Goal: Check status: Check status

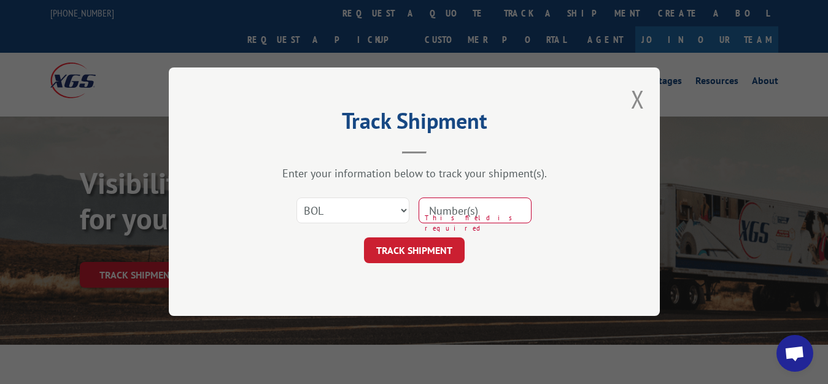
select select "bol"
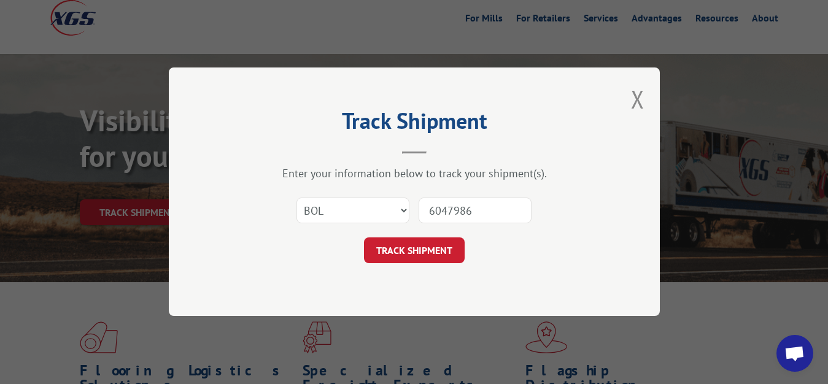
type input "6047986"
click button "TRACK SHIPMENT" at bounding box center [414, 251] width 101 height 26
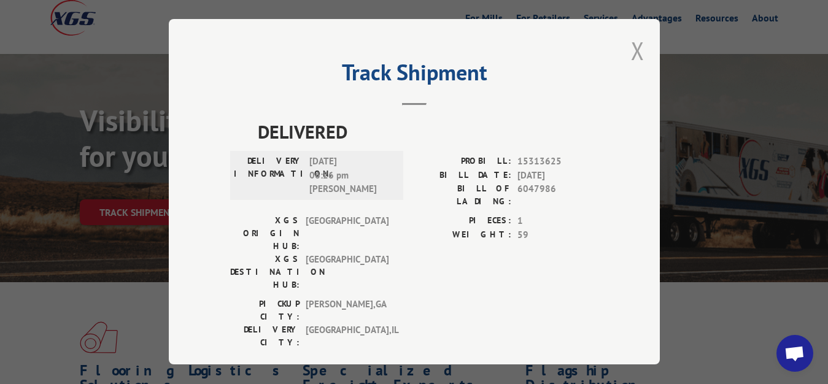
click at [631, 49] on button "Close modal" at bounding box center [638, 50] width 14 height 33
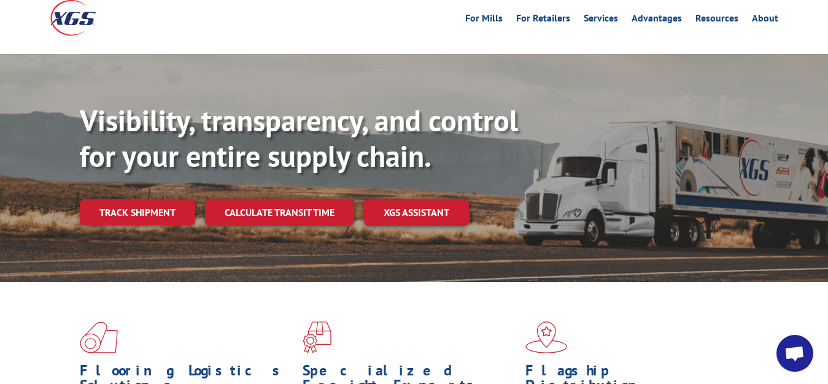
click at [72, 189] on div "Visibility, transparency, and control for your entire supply chain. Track shipm…" at bounding box center [414, 180] width 828 height 252
click at [146, 200] on link "Track shipment" at bounding box center [137, 213] width 115 height 26
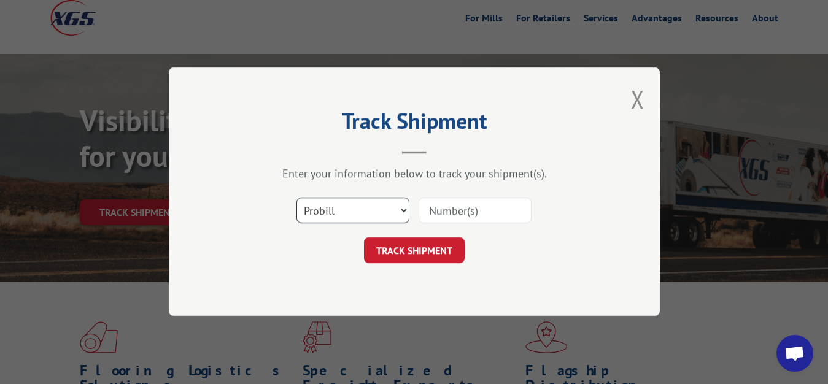
click at [297, 198] on select "Select category... Probill BOL PO" at bounding box center [353, 211] width 113 height 26
select select "bol"
click option "BOL" at bounding box center [0, 0] width 0 height 0
drag, startPoint x: 457, startPoint y: 208, endPoint x: 461, endPoint y: 200, distance: 9.4
click at [458, 206] on input at bounding box center [475, 211] width 113 height 26
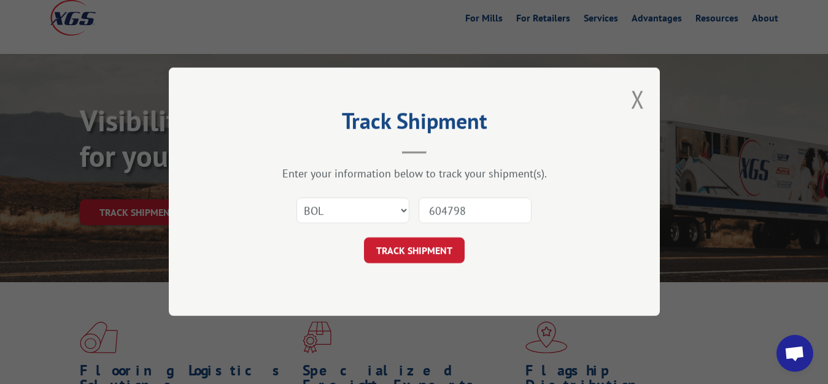
type input "6047987"
click button "TRACK SHIPMENT" at bounding box center [414, 251] width 101 height 26
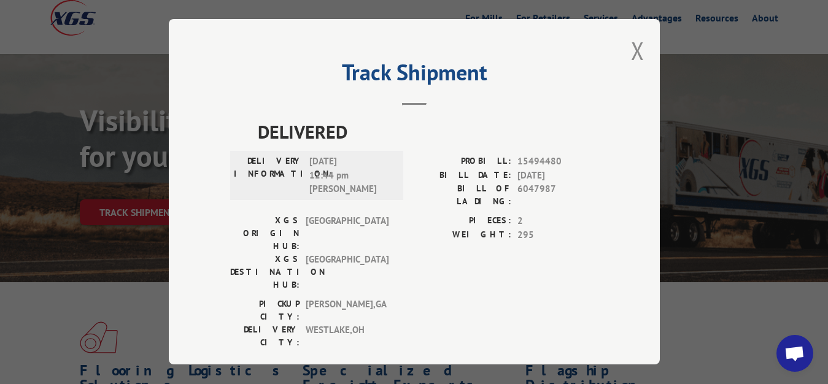
click at [621, 50] on div "Track Shipment DELIVERED DELIVERY INFORMATION: [DATE] 12:44 pm [PERSON_NAME]: 1…" at bounding box center [414, 192] width 491 height 346
click at [633, 47] on button "Close modal" at bounding box center [638, 50] width 14 height 33
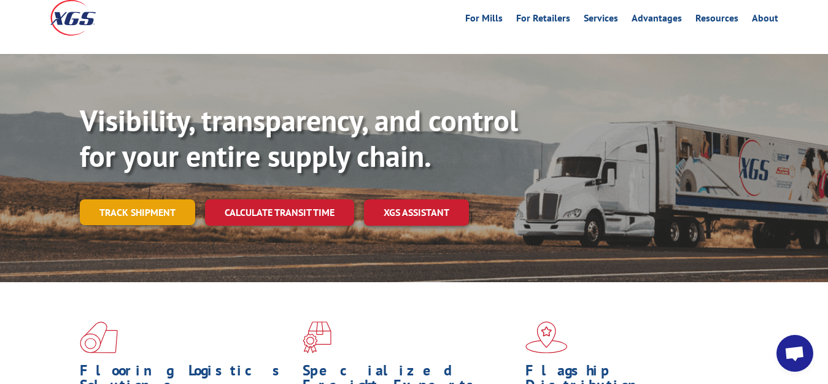
click at [179, 200] on link "Track shipment" at bounding box center [137, 213] width 115 height 26
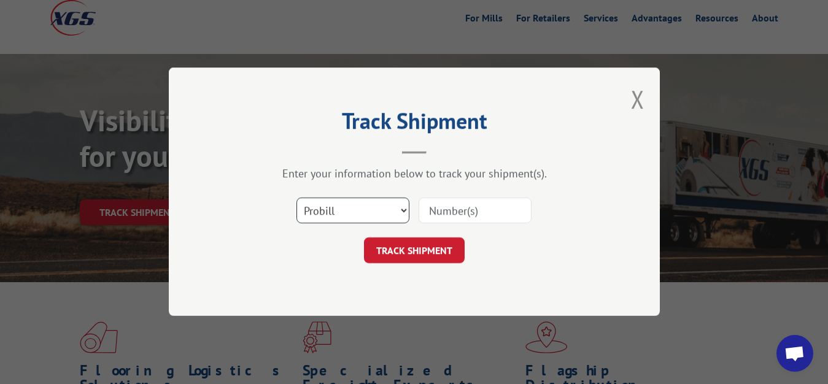
click at [297, 198] on select "Select category... Probill BOL PO" at bounding box center [353, 211] width 113 height 26
select select "bol"
click option "BOL" at bounding box center [0, 0] width 0 height 0
drag, startPoint x: 455, startPoint y: 212, endPoint x: 472, endPoint y: 173, distance: 42.9
click at [455, 211] on input at bounding box center [475, 211] width 113 height 26
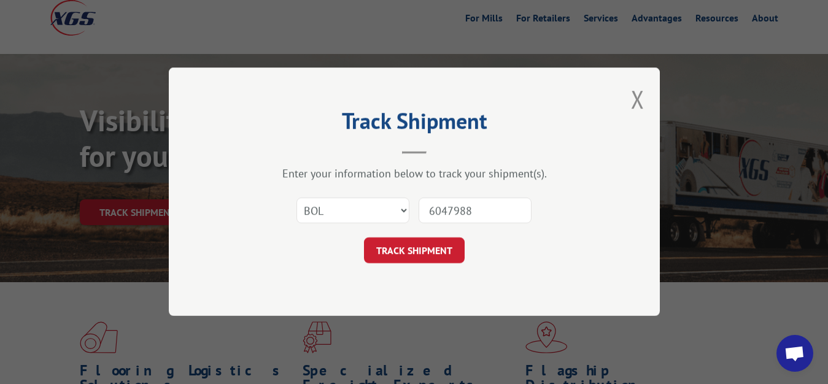
type input "6047988"
click button "TRACK SHIPMENT" at bounding box center [414, 251] width 101 height 26
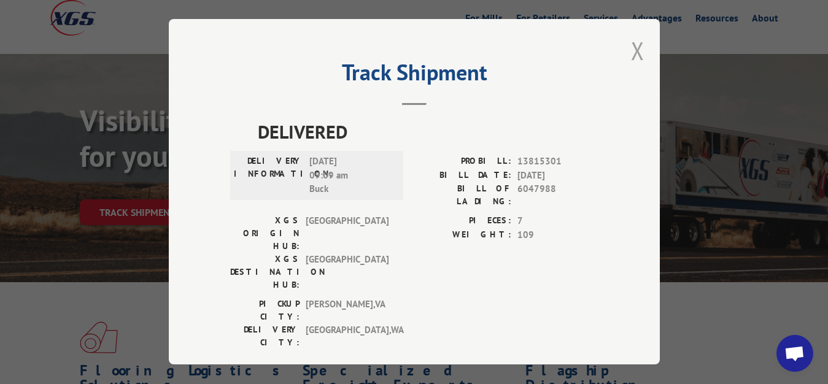
click at [631, 41] on button "Close modal" at bounding box center [638, 50] width 14 height 33
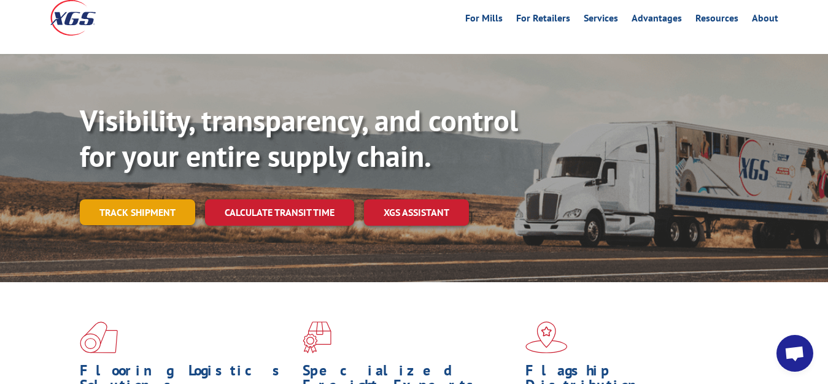
click at [127, 200] on link "Track shipment" at bounding box center [137, 213] width 115 height 26
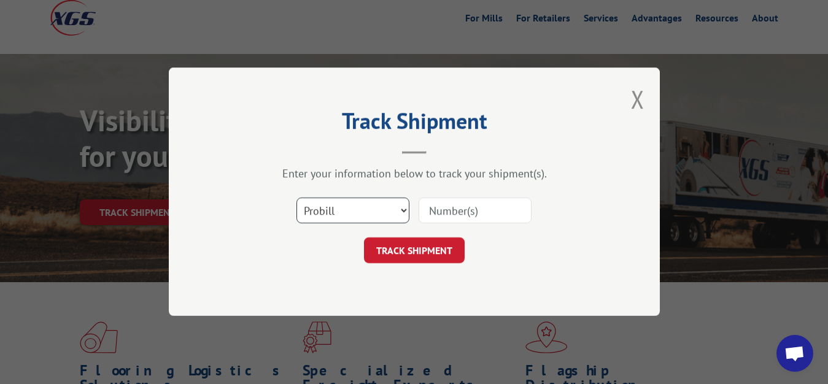
click at [297, 198] on select "Select category... Probill BOL PO" at bounding box center [353, 211] width 113 height 26
select select "bol"
click option "BOL" at bounding box center [0, 0] width 0 height 0
click at [443, 211] on input at bounding box center [475, 211] width 113 height 26
type input "6048711"
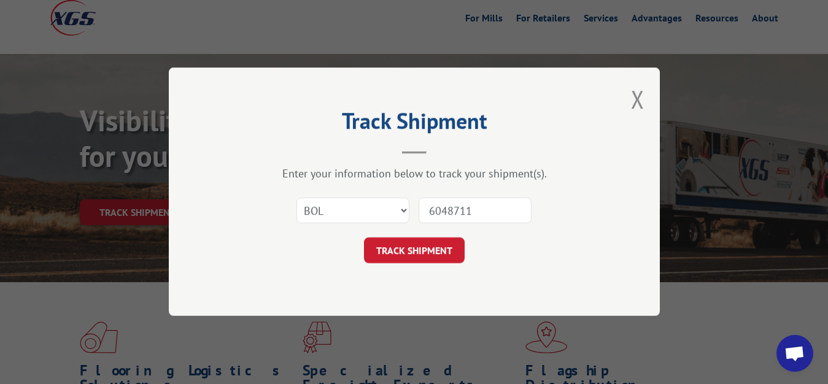
click button "TRACK SHIPMENT" at bounding box center [414, 251] width 101 height 26
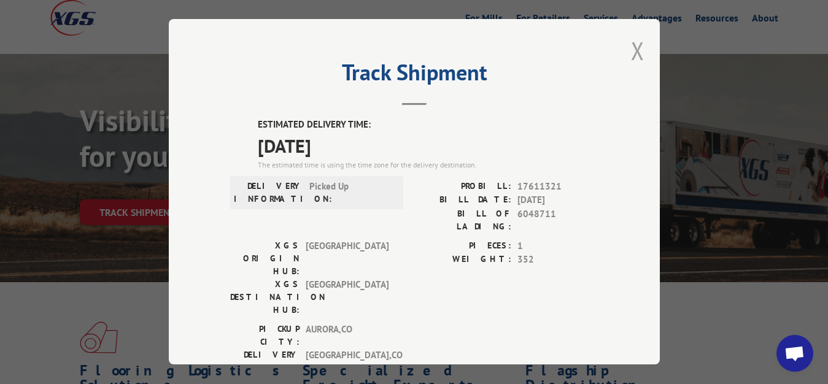
click at [633, 47] on button "Close modal" at bounding box center [638, 50] width 14 height 33
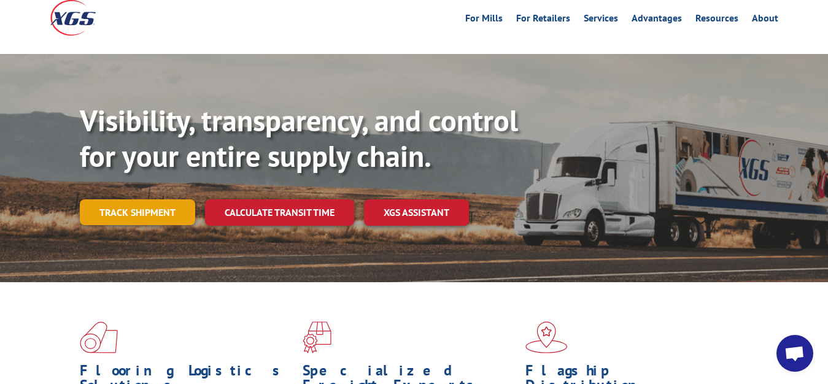
click at [116, 200] on link "Track shipment" at bounding box center [137, 213] width 115 height 26
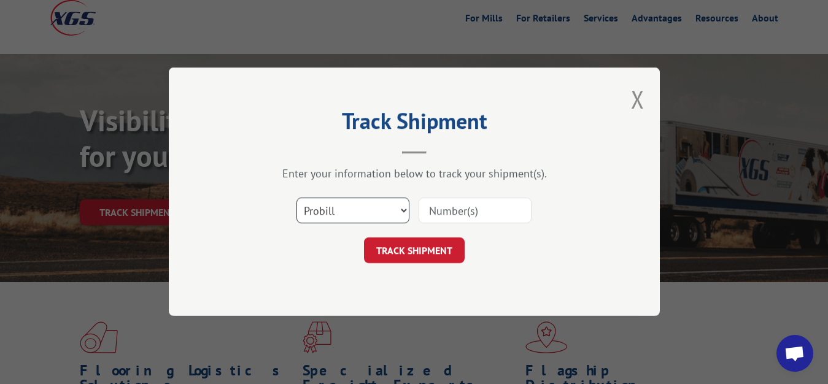
click at [297, 198] on select "Select category... Probill BOL PO" at bounding box center [353, 211] width 113 height 26
select select "bol"
click option "BOL" at bounding box center [0, 0] width 0 height 0
drag, startPoint x: 442, startPoint y: 206, endPoint x: 486, endPoint y: 158, distance: 64.8
click at [443, 203] on input at bounding box center [475, 211] width 113 height 26
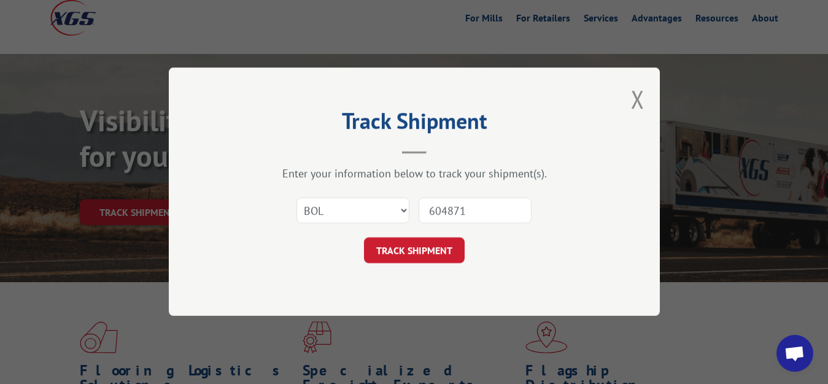
type input "6048710"
click button "TRACK SHIPMENT" at bounding box center [414, 251] width 101 height 26
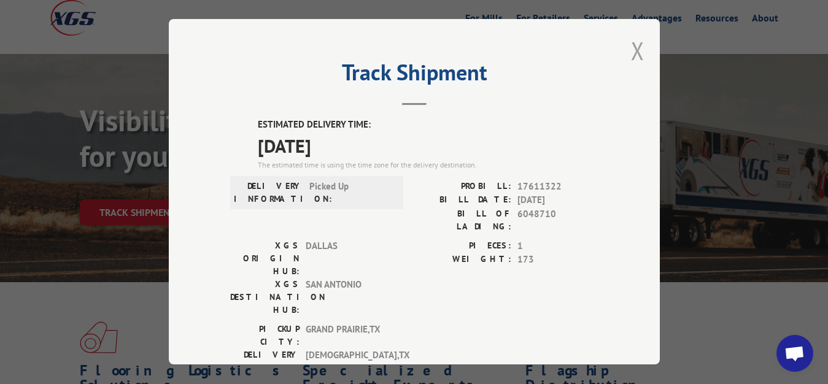
click at [631, 44] on button "Close modal" at bounding box center [638, 50] width 14 height 33
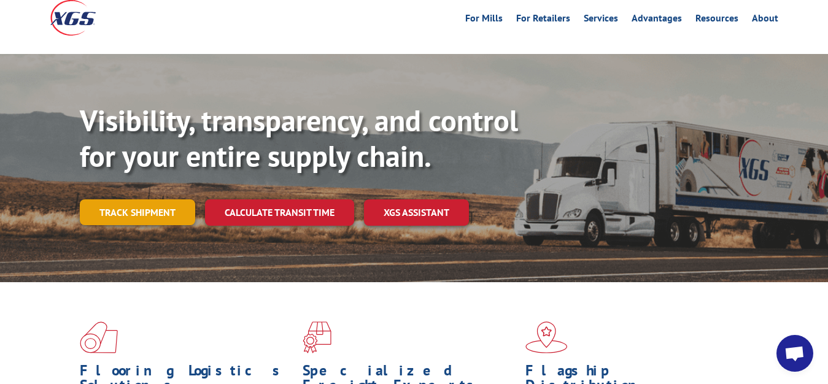
click at [166, 200] on link "Track shipment" at bounding box center [137, 213] width 115 height 26
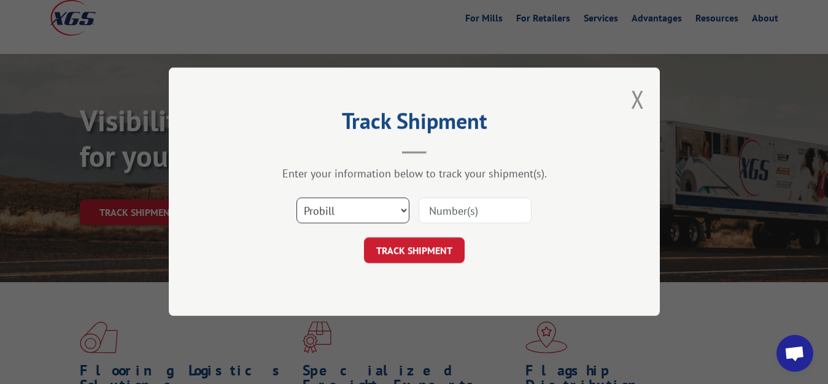
click at [297, 198] on select "Select category... Probill BOL PO" at bounding box center [353, 211] width 113 height 26
select select "bol"
click option "BOL" at bounding box center [0, 0] width 0 height 0
click at [436, 208] on input at bounding box center [475, 211] width 113 height 26
